Goal: Task Accomplishment & Management: Manage account settings

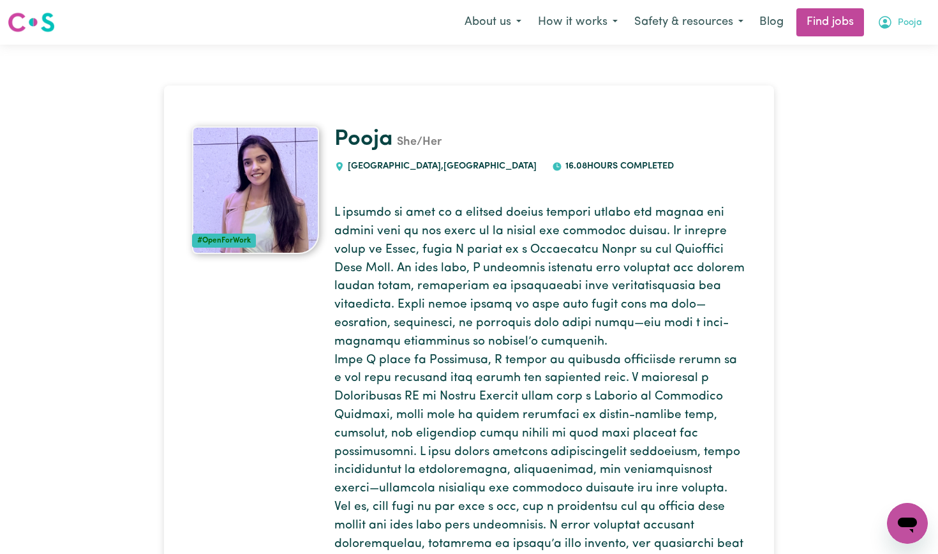
click at [884, 23] on icon "My Account" at bounding box center [885, 21] width 4 height 4
click at [855, 49] on link "My Account" at bounding box center [878, 50] width 101 height 24
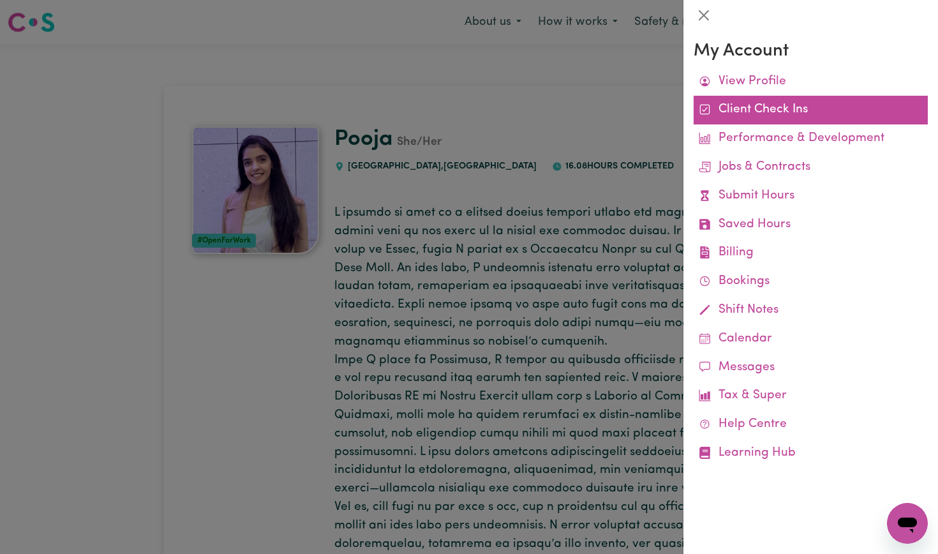
click at [749, 115] on link "Client Check Ins" at bounding box center [810, 110] width 234 height 29
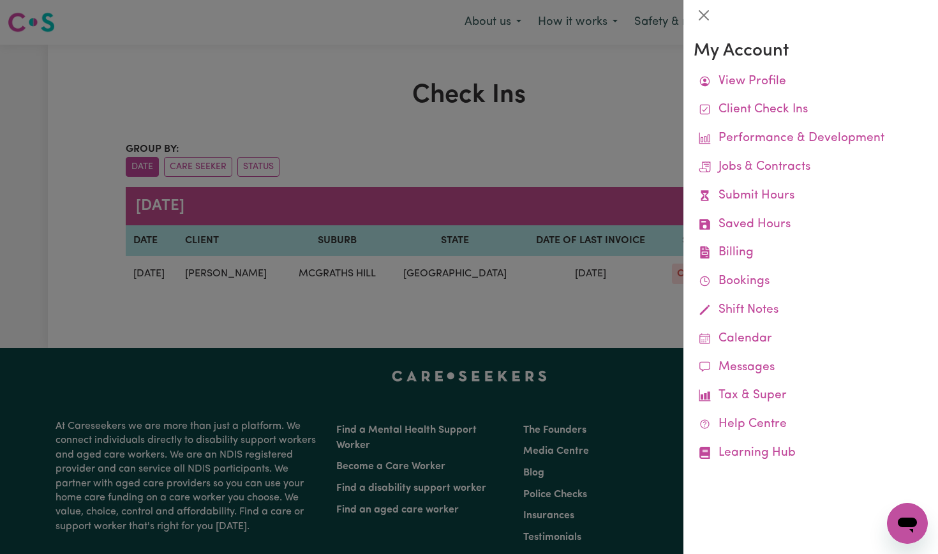
click at [643, 121] on div at bounding box center [469, 277] width 938 height 554
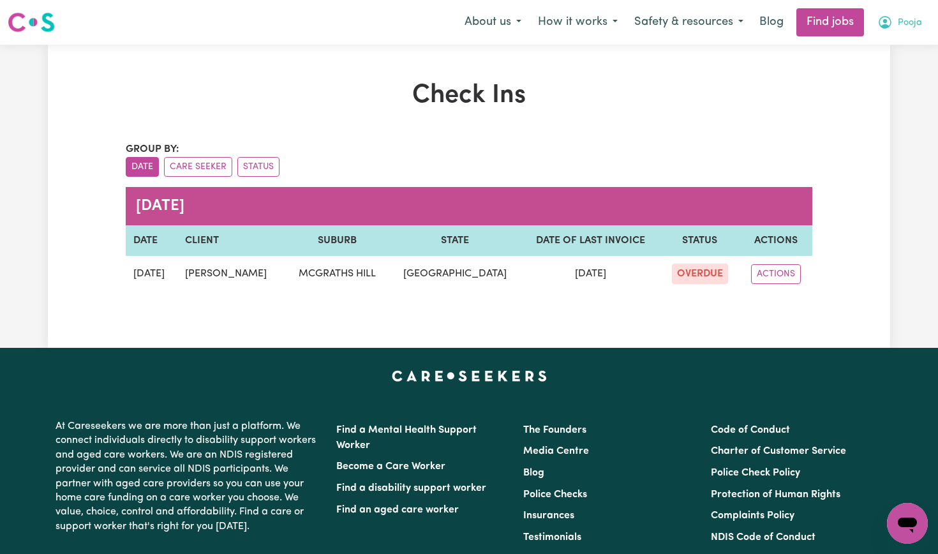
click at [902, 27] on span "Pooja" at bounding box center [909, 23] width 24 height 14
click at [869, 77] on link "My Dashboard" at bounding box center [878, 73] width 101 height 24
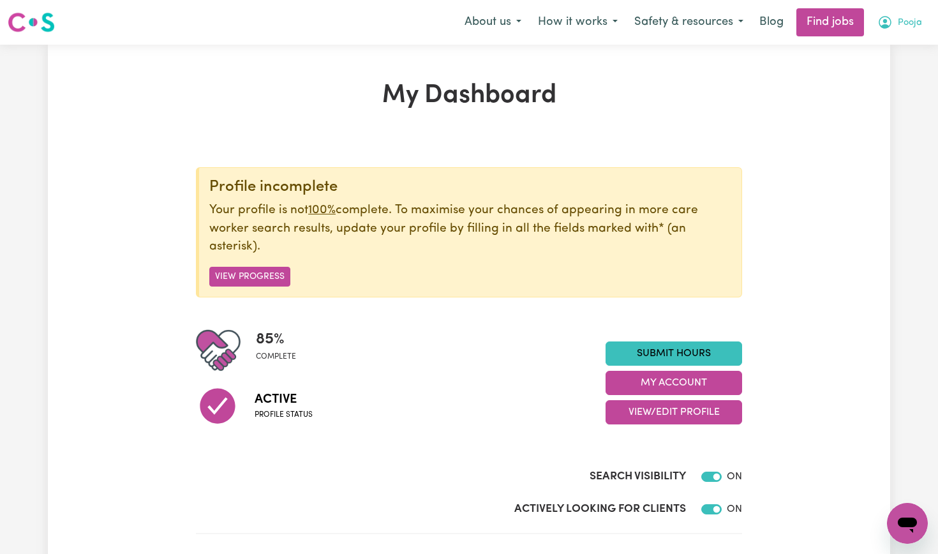
click at [894, 18] on button "Pooja" at bounding box center [899, 22] width 61 height 27
click at [867, 48] on link "My Account" at bounding box center [878, 50] width 101 height 24
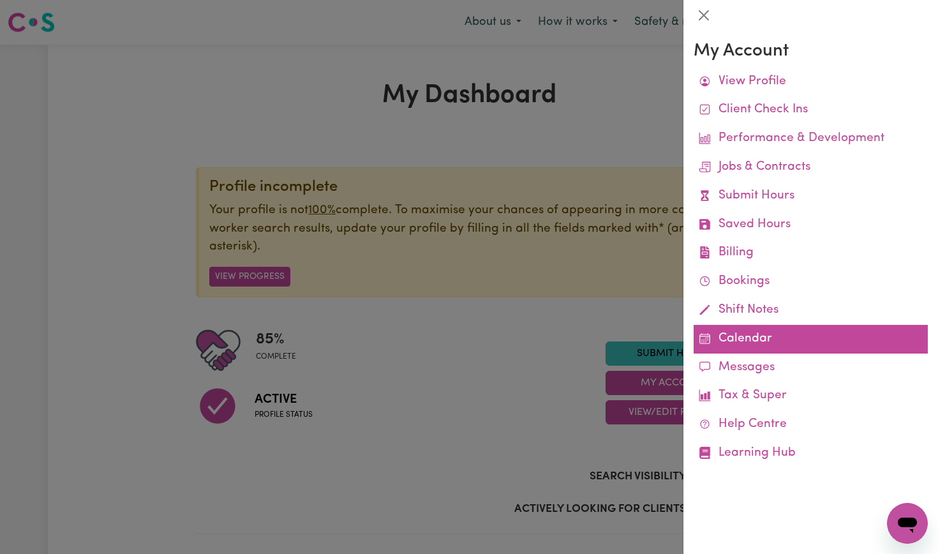
click at [745, 337] on link "Calendar" at bounding box center [810, 339] width 234 height 29
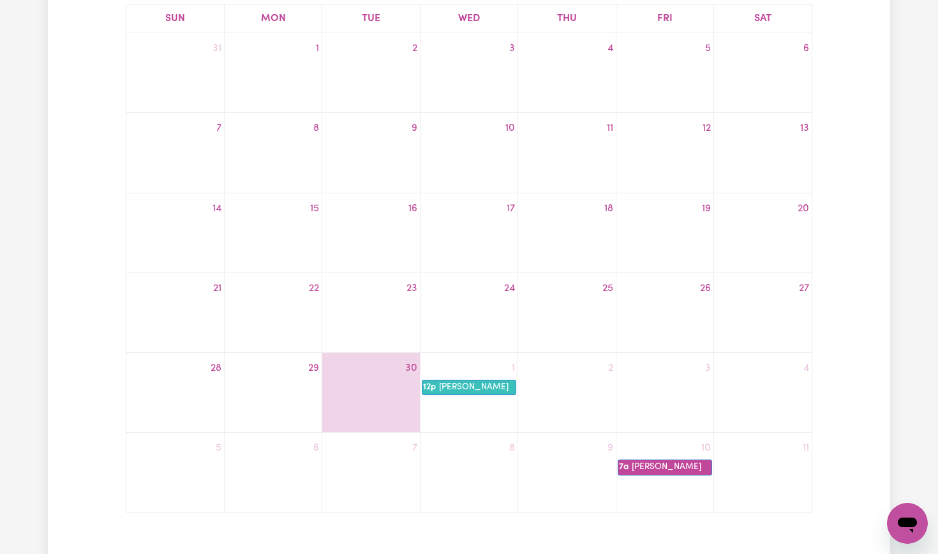
scroll to position [226, 0]
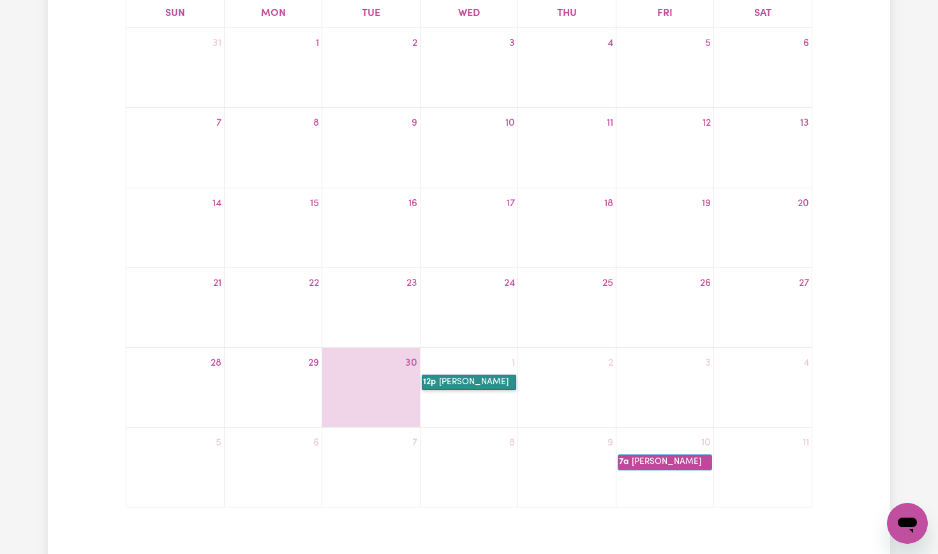
click at [483, 378] on link "12p [PERSON_NAME]" at bounding box center [469, 381] width 94 height 15
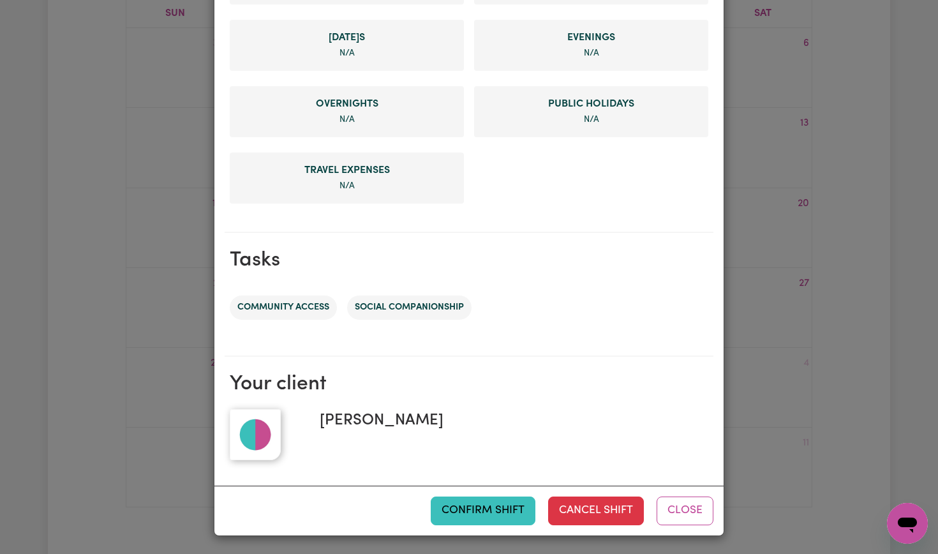
scroll to position [493, 0]
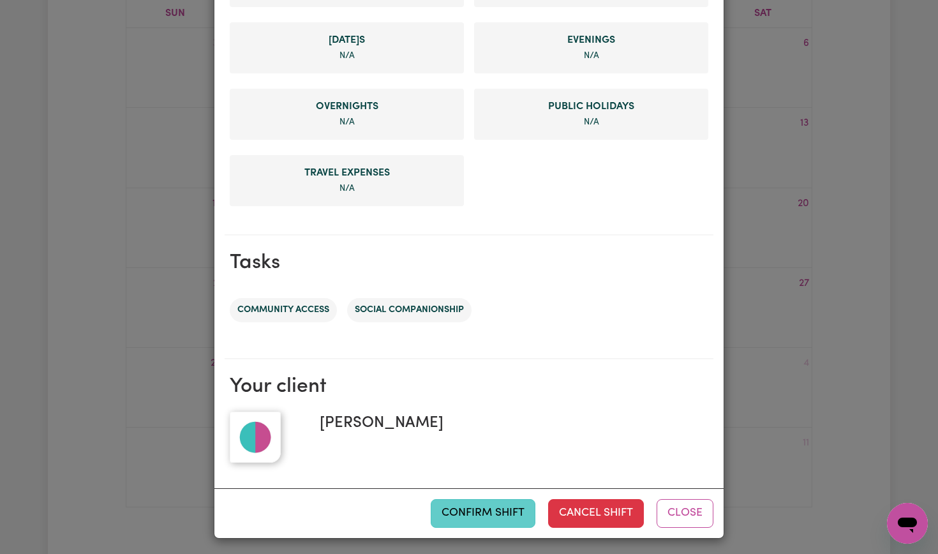
click at [445, 519] on button "Confirm Shift" at bounding box center [483, 513] width 105 height 28
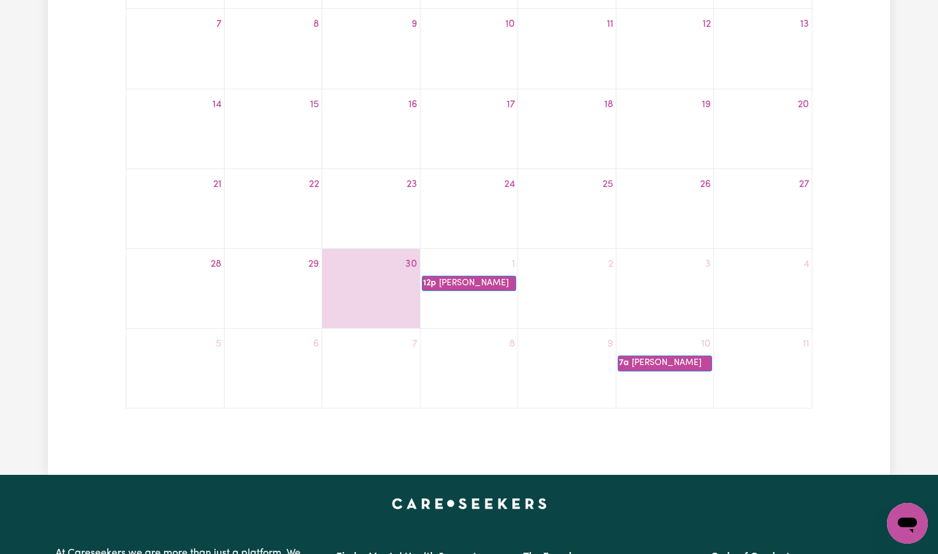
scroll to position [327, 0]
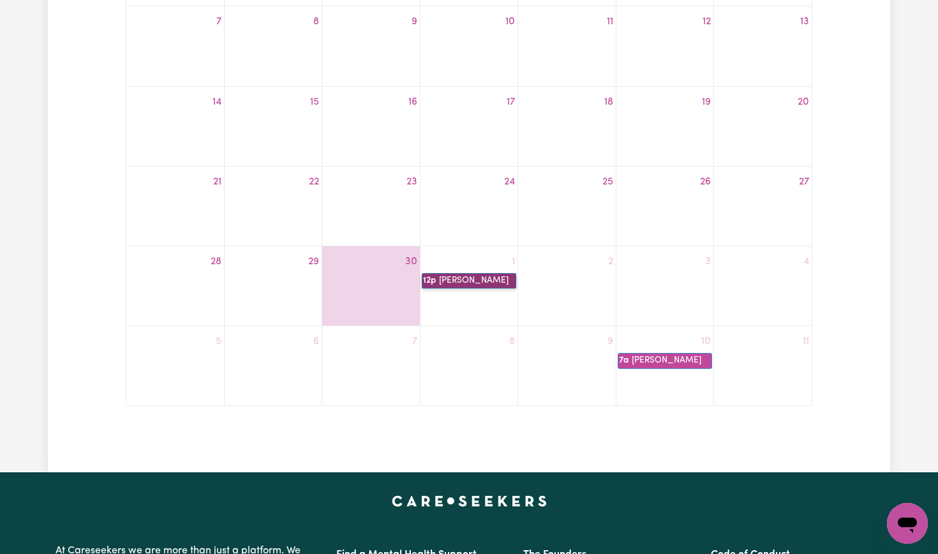
click at [457, 280] on link "12p [PERSON_NAME]" at bounding box center [469, 280] width 94 height 15
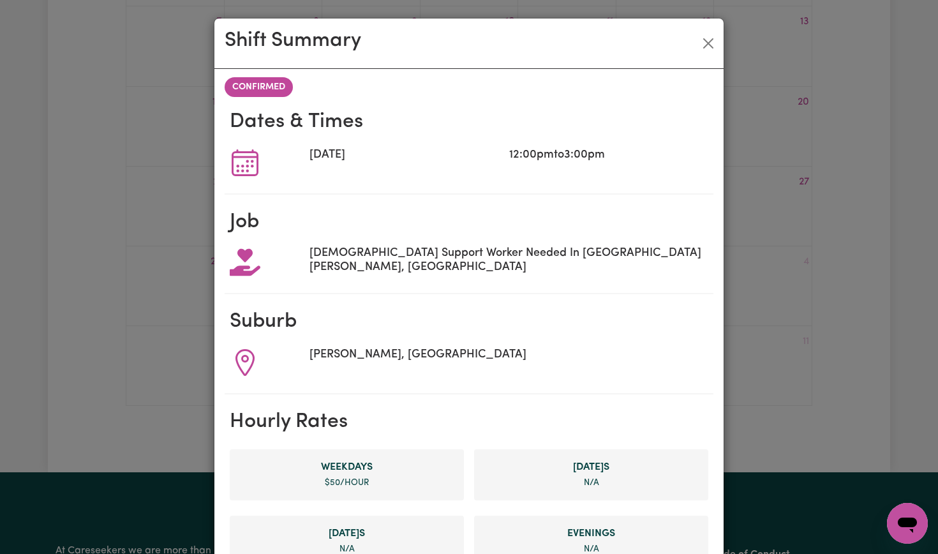
scroll to position [0, 0]
click at [269, 91] on span "CONFIRMED" at bounding box center [259, 87] width 68 height 20
click at [709, 46] on button "Close" at bounding box center [708, 43] width 20 height 20
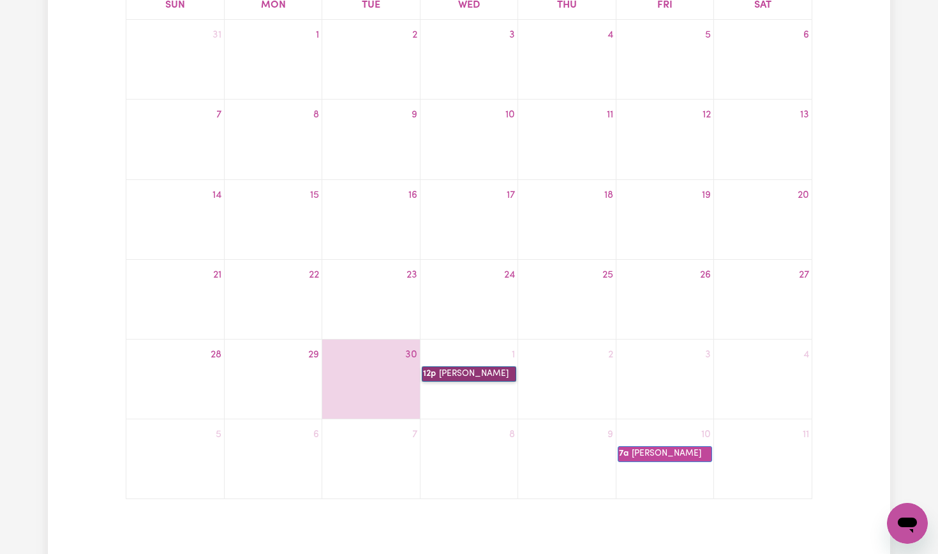
scroll to position [237, 0]
click at [453, 376] on link "12p [PERSON_NAME]" at bounding box center [469, 371] width 94 height 15
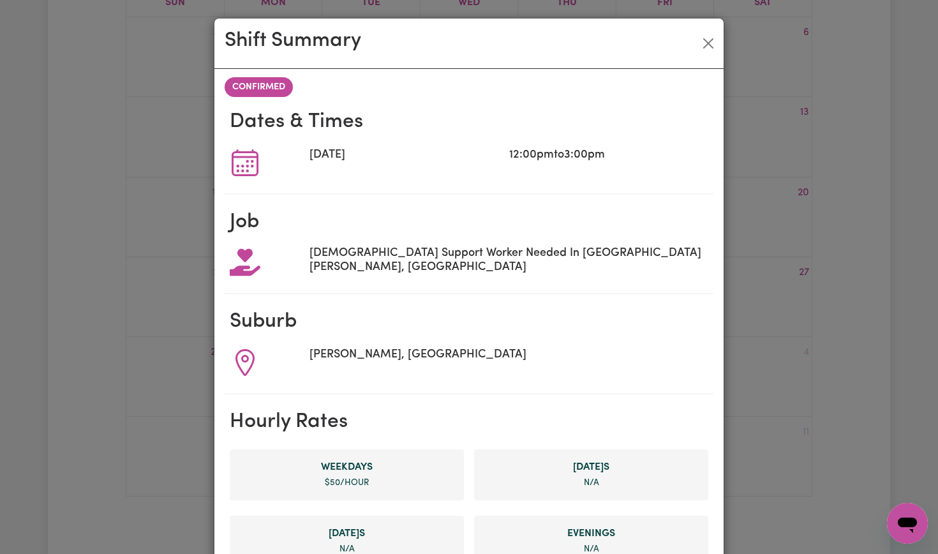
scroll to position [0, 0]
click at [730, 325] on div "Shift Summary CONFIRMED Dates & Times [DATE] 12:00pm to 3:00pm Job [DEMOGRAPHIC…" at bounding box center [469, 277] width 938 height 554
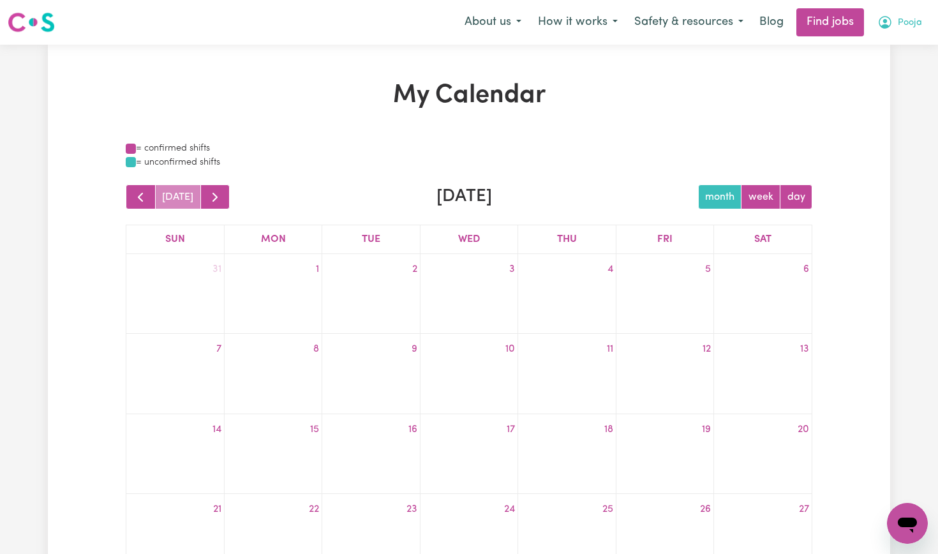
click at [908, 24] on span "Pooja" at bounding box center [909, 23] width 24 height 14
click at [869, 72] on link "My Dashboard" at bounding box center [878, 73] width 101 height 24
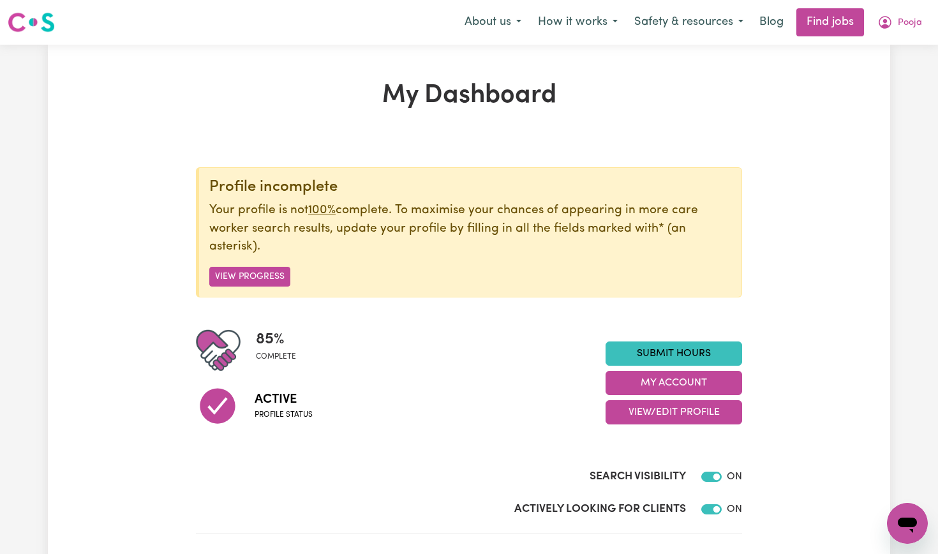
drag, startPoint x: 634, startPoint y: 105, endPoint x: 589, endPoint y: 108, distance: 44.8
click at [589, 108] on h1 "My Dashboard" at bounding box center [469, 95] width 546 height 31
click at [902, 25] on span "Pooja" at bounding box center [909, 23] width 24 height 14
click at [844, 51] on link "My Account" at bounding box center [878, 50] width 101 height 24
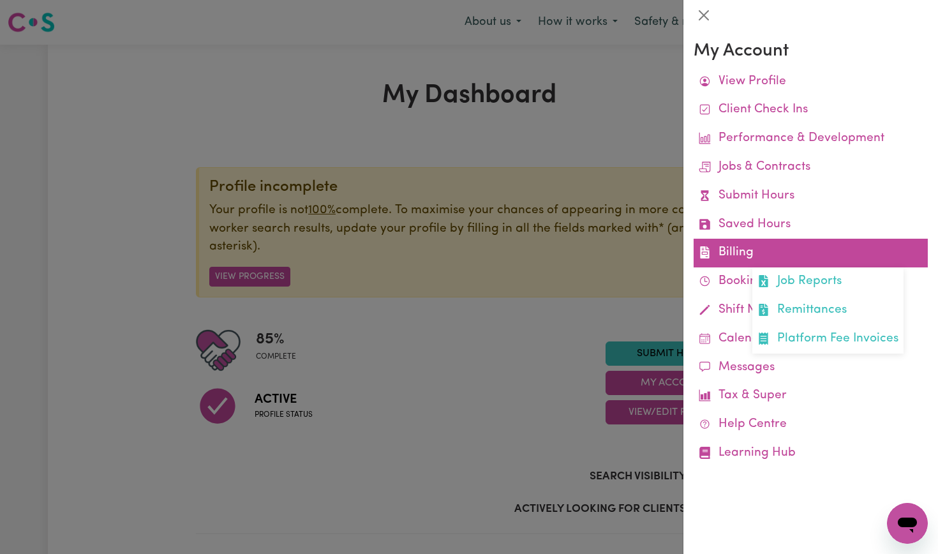
click at [795, 239] on link "Billing Job Reports Remittances Platform Fee Invoices" at bounding box center [810, 253] width 234 height 29
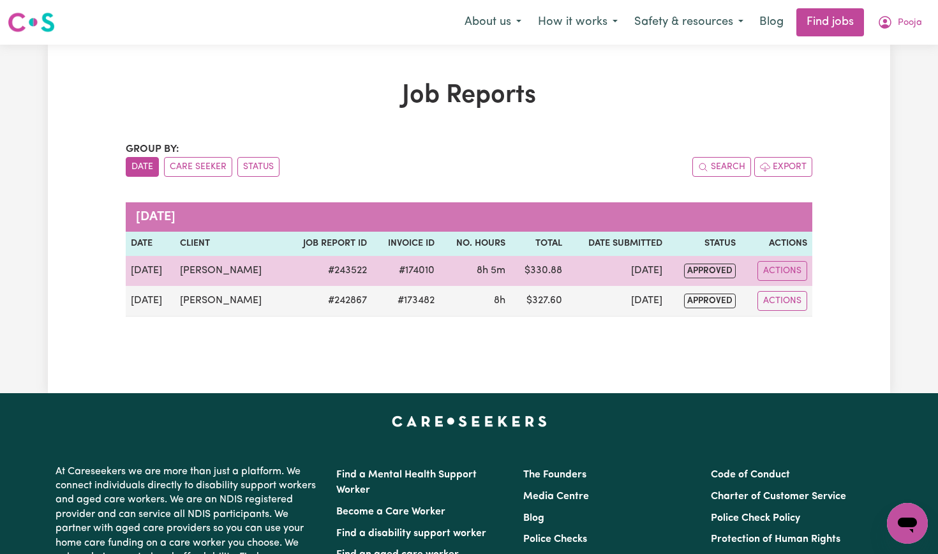
scroll to position [3, 0]
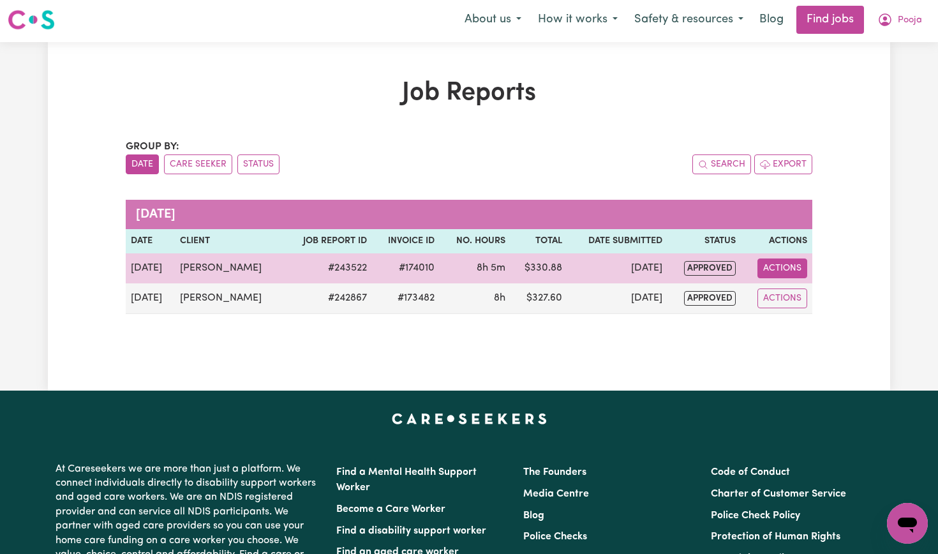
click at [777, 273] on button "Actions" at bounding box center [782, 268] width 50 height 20
click at [802, 293] on link "View Job Report" at bounding box center [814, 298] width 109 height 26
select select "pm"
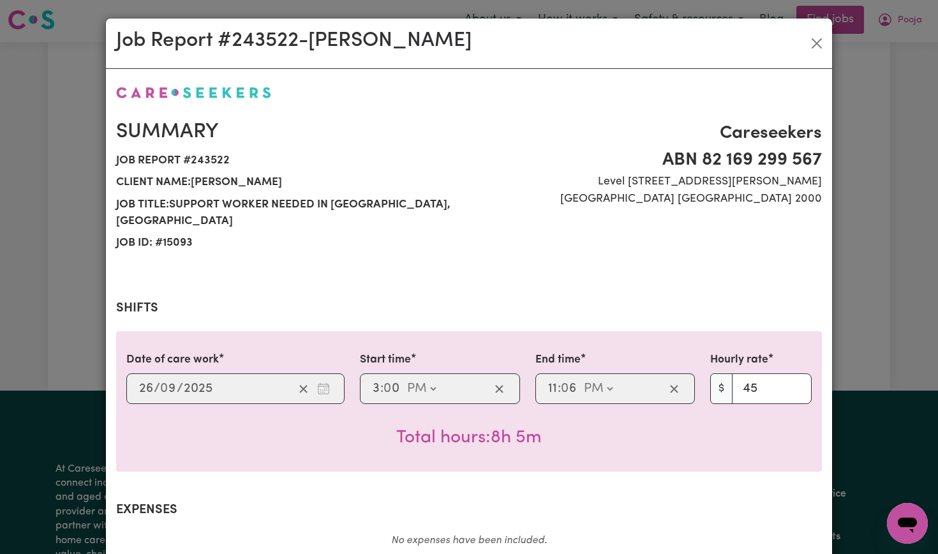
select select "45-Weekday"
click at [818, 45] on button "Close" at bounding box center [816, 43] width 20 height 20
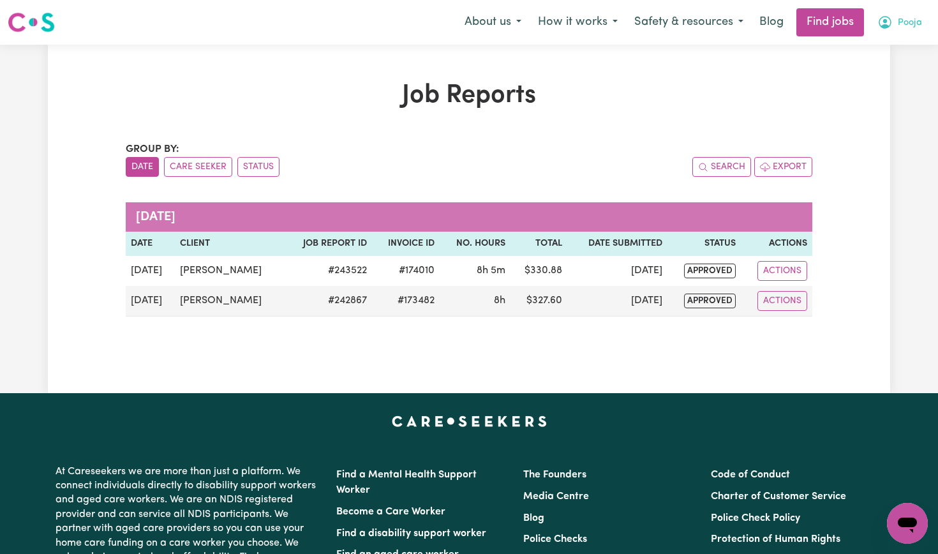
click at [883, 26] on icon "My Account" at bounding box center [884, 22] width 13 height 13
click at [866, 54] on link "My Account" at bounding box center [878, 50] width 101 height 24
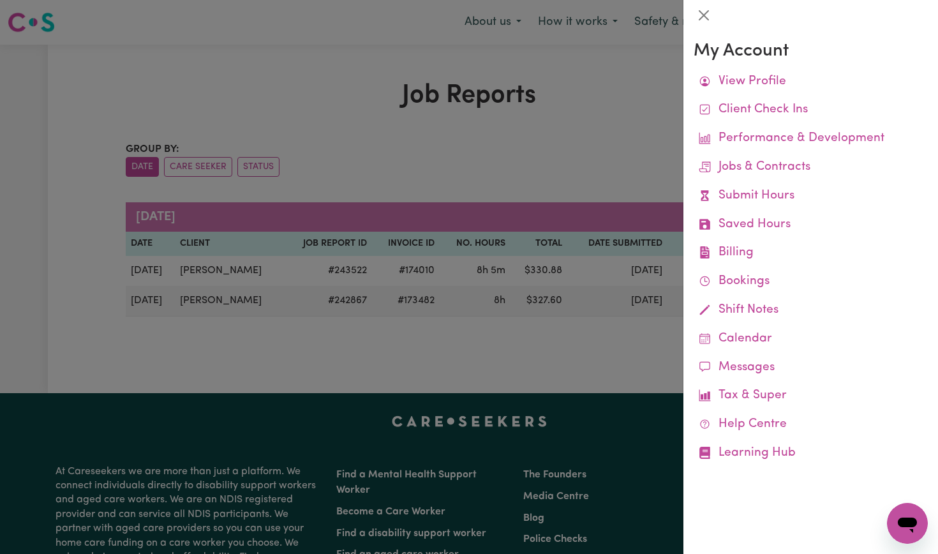
click at [622, 130] on div at bounding box center [469, 277] width 938 height 554
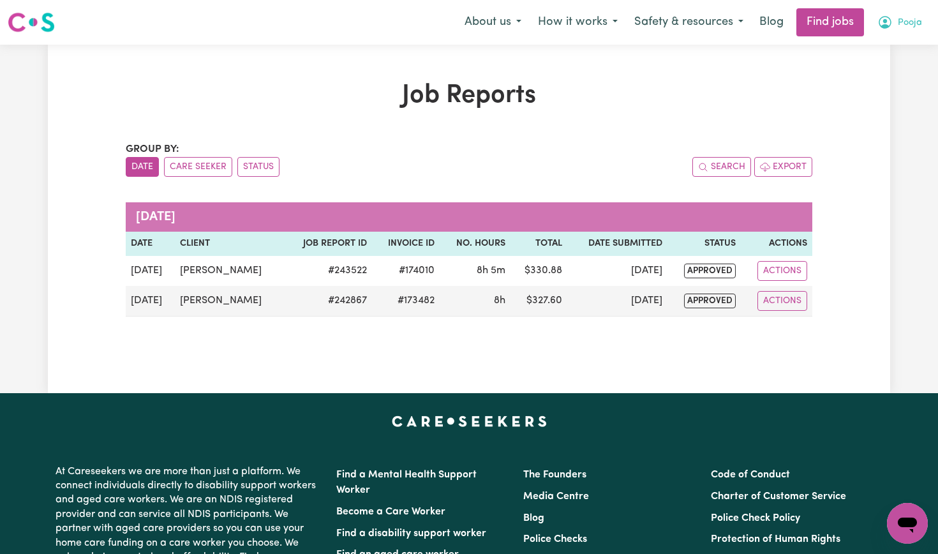
click at [909, 20] on span "Pooja" at bounding box center [909, 23] width 24 height 14
click at [826, 26] on link "Find jobs" at bounding box center [830, 22] width 68 height 28
